Goal: Transaction & Acquisition: Purchase product/service

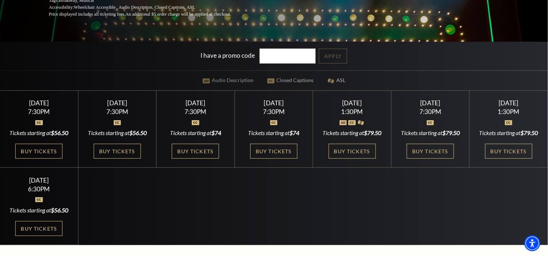
scroll to position [181, 0]
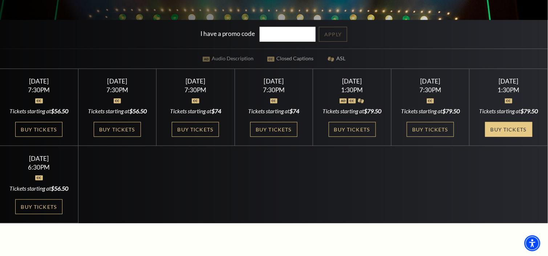
click at [497, 137] on link "Buy Tickets" at bounding box center [508, 129] width 47 height 15
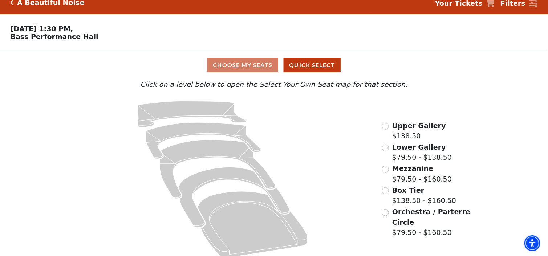
scroll to position [18, 0]
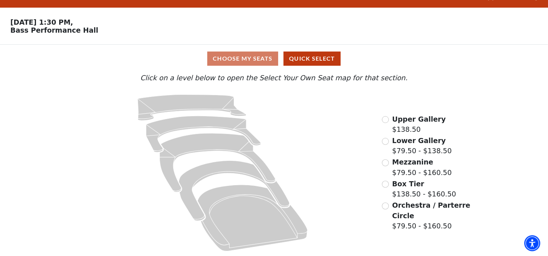
click at [248, 54] on div "Choose My Seats Quick Select" at bounding box center [274, 59] width 411 height 14
click at [388, 211] on div "Orchestra / Parterre Circle $79.50 - $160.50" at bounding box center [427, 215] width 90 height 31
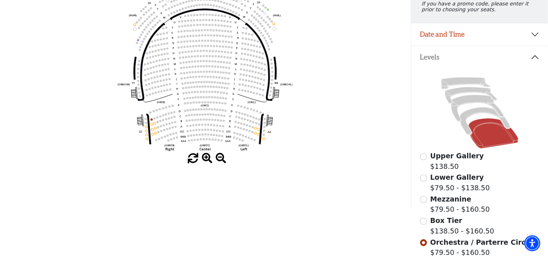
scroll to position [116, 0]
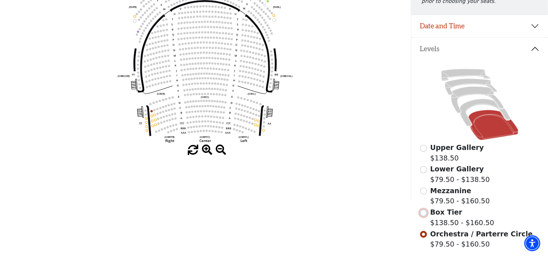
click at [423, 216] on input "Box Tier$138.50 - $160.50\a" at bounding box center [423, 213] width 7 height 7
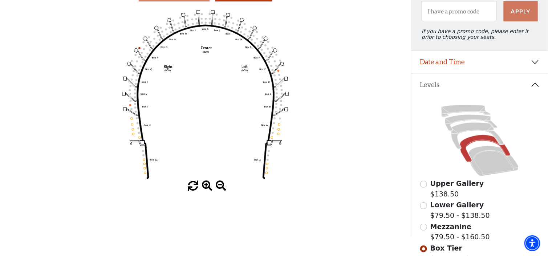
scroll to position [94, 0]
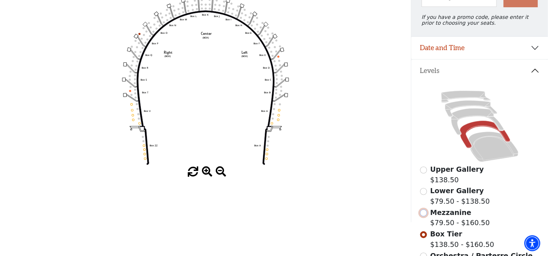
click at [420, 216] on input "Mezzanine$79.50 - $160.50\a" at bounding box center [423, 213] width 7 height 7
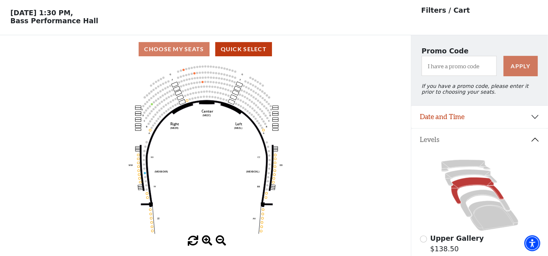
scroll to position [33, 0]
